Goal: Task Accomplishment & Management: Manage account settings

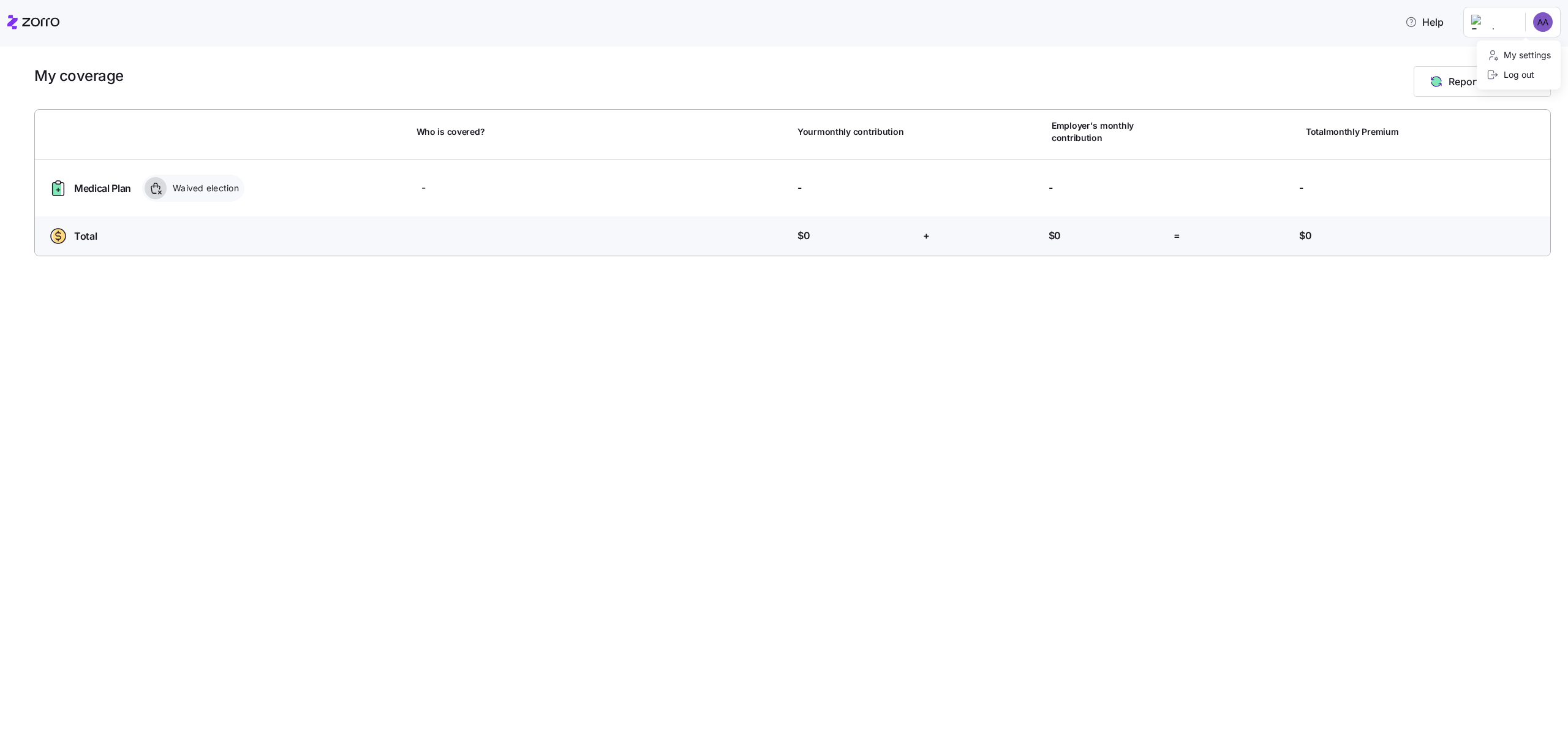
click at [1538, 30] on html "Help My coverage Personal details Documents Partners hub Payments My coverage R…" at bounding box center [784, 372] width 1568 height 743
click at [1548, 18] on html "Help My coverage Personal details Documents Partners hub Payments My coverage R…" at bounding box center [784, 372] width 1568 height 743
click at [1544, 22] on html "Help My coverage Personal details Documents Partners hub Payments My coverage R…" at bounding box center [784, 372] width 1568 height 743
click at [1544, 23] on html "Help My coverage Personal details Documents Partners hub Payments My coverage R…" at bounding box center [784, 372] width 1568 height 743
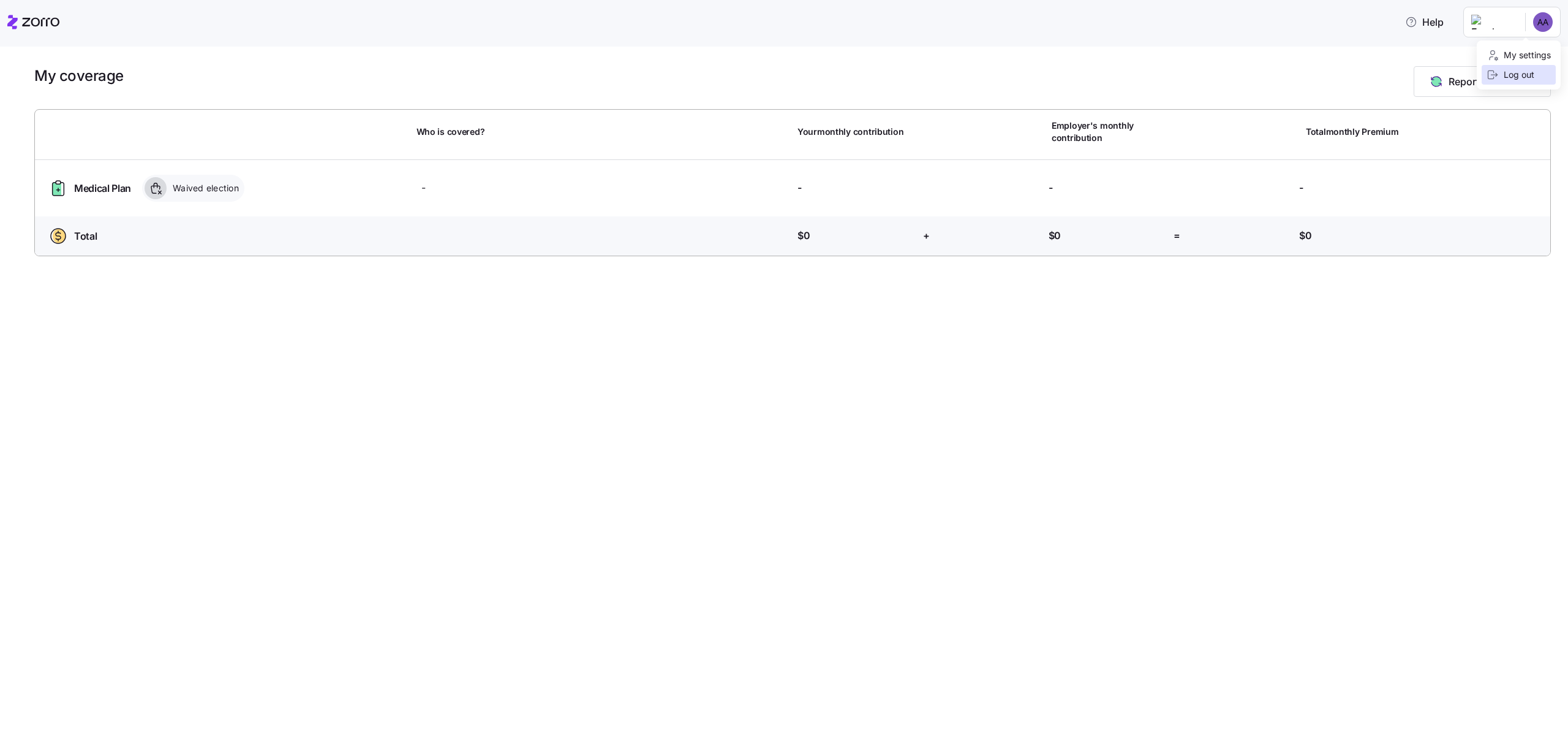
click at [1523, 82] on div "Log out" at bounding box center [1519, 74] width 74 height 19
